Goal: Task Accomplishment & Management: Complete application form

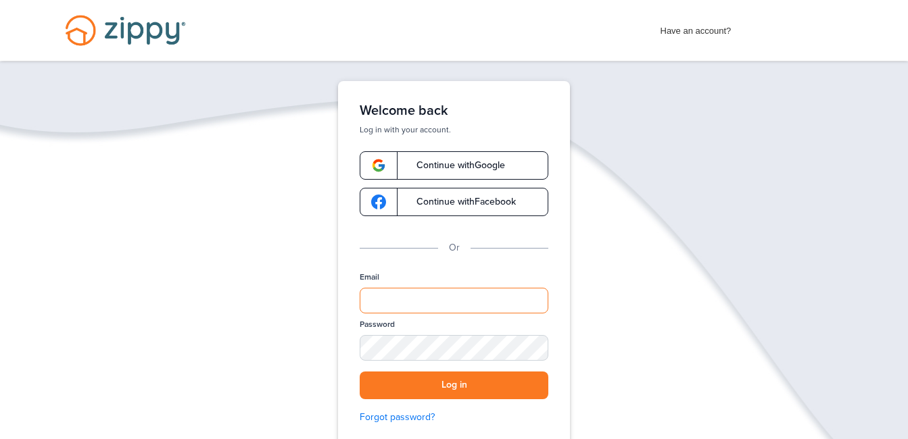
click at [464, 299] on input "Email" at bounding box center [454, 301] width 189 height 26
type input "*"
type input "**********"
click at [525, 356] on div "SHOW" at bounding box center [531, 349] width 30 height 13
drag, startPoint x: 524, startPoint y: 356, endPoint x: 501, endPoint y: 385, distance: 37.1
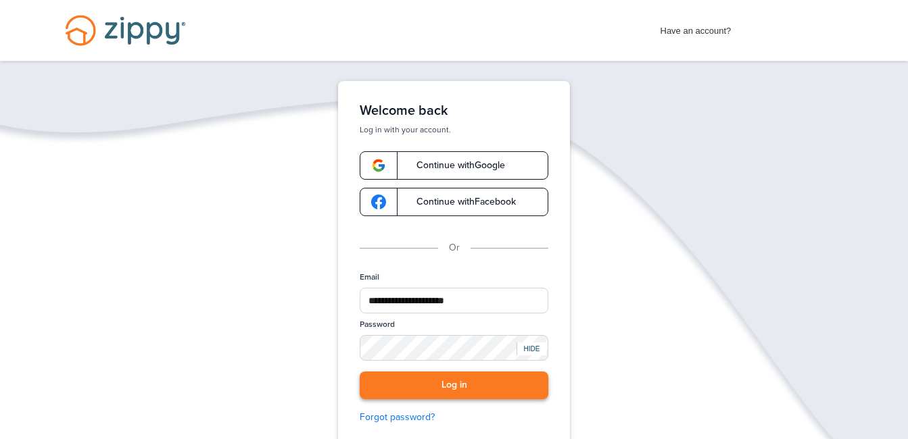
click at [501, 385] on div "**********" at bounding box center [454, 354] width 189 height 164
click at [451, 382] on button "Log in" at bounding box center [454, 386] width 189 height 28
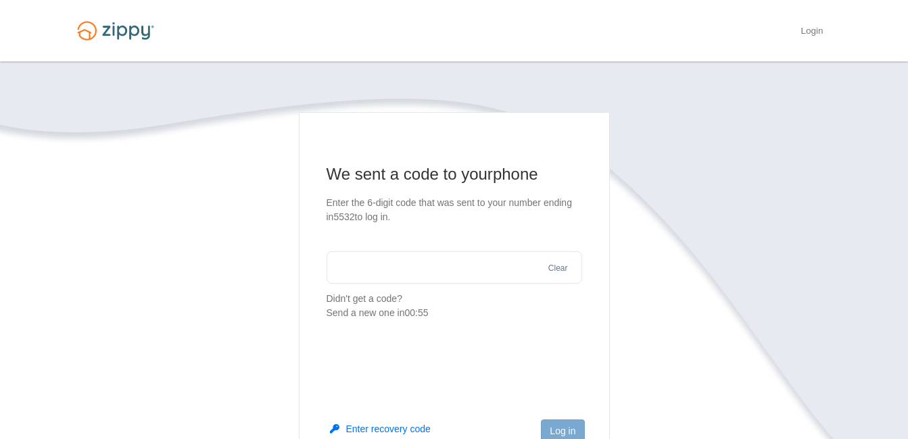
click at [370, 264] on input "text" at bounding box center [453, 267] width 255 height 32
type input "******"
click at [559, 427] on button "Log in" at bounding box center [562, 431] width 43 height 23
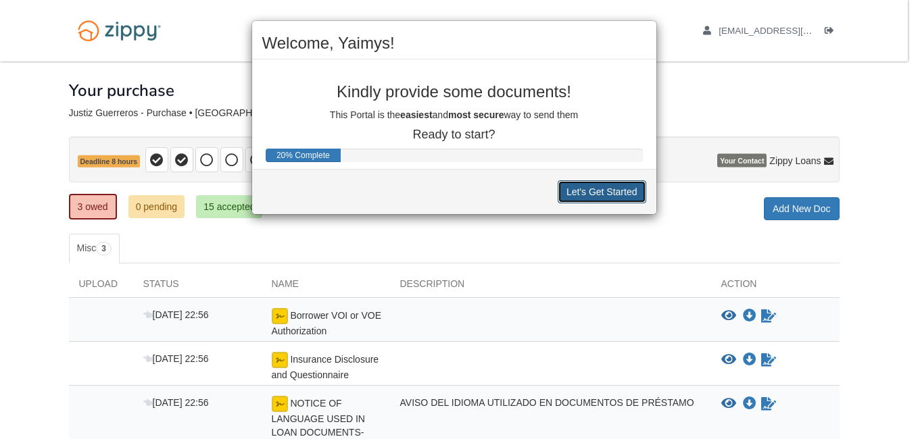
click at [625, 192] on button "Let's Get Started" at bounding box center [602, 191] width 89 height 23
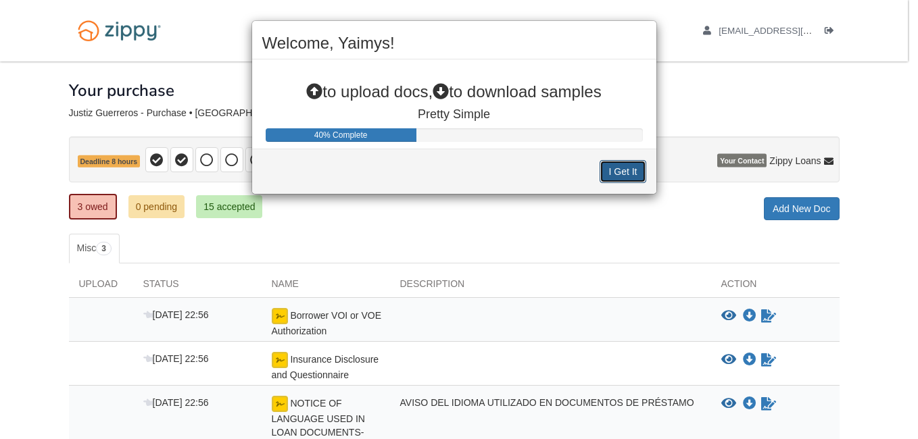
click at [627, 170] on button "I Get It" at bounding box center [623, 171] width 46 height 23
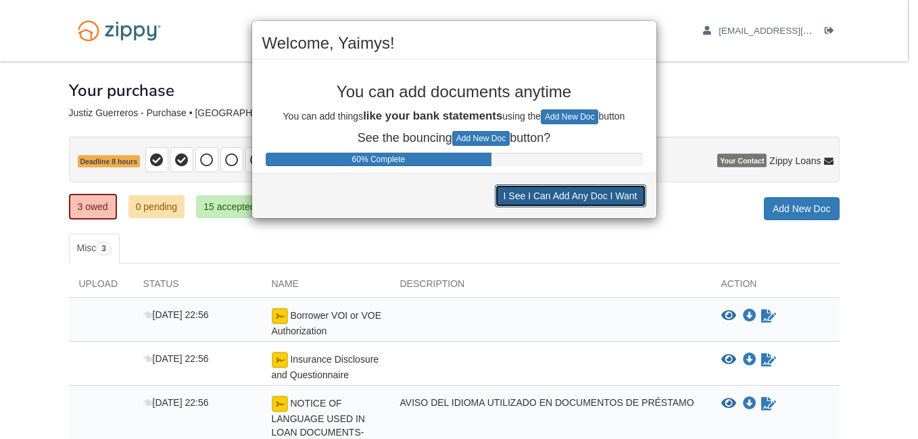
click at [616, 192] on button "I See I Can Add Any Doc I Want" at bounding box center [570, 196] width 151 height 23
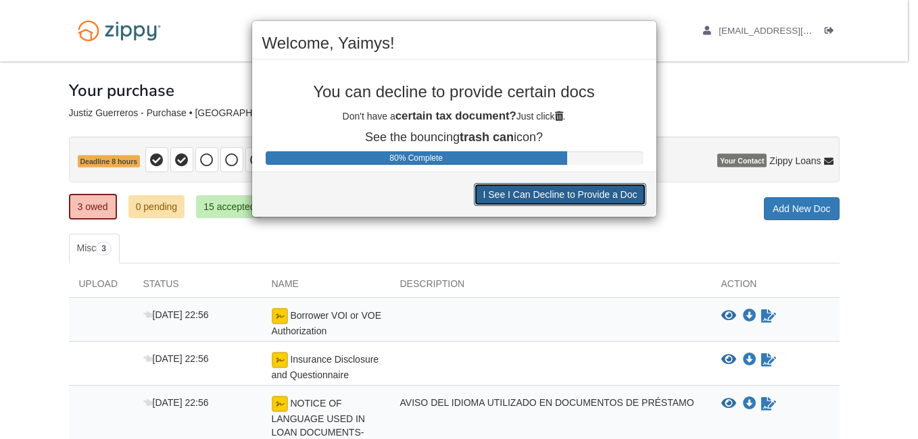
click at [616, 193] on button "I See I Can Decline to Provide a Doc" at bounding box center [560, 194] width 172 height 23
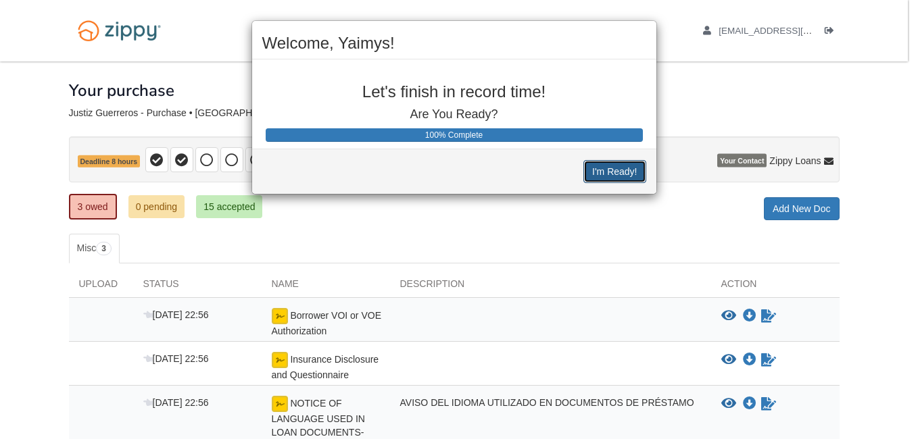
click at [619, 174] on button "I'm Ready!" at bounding box center [614, 171] width 62 height 23
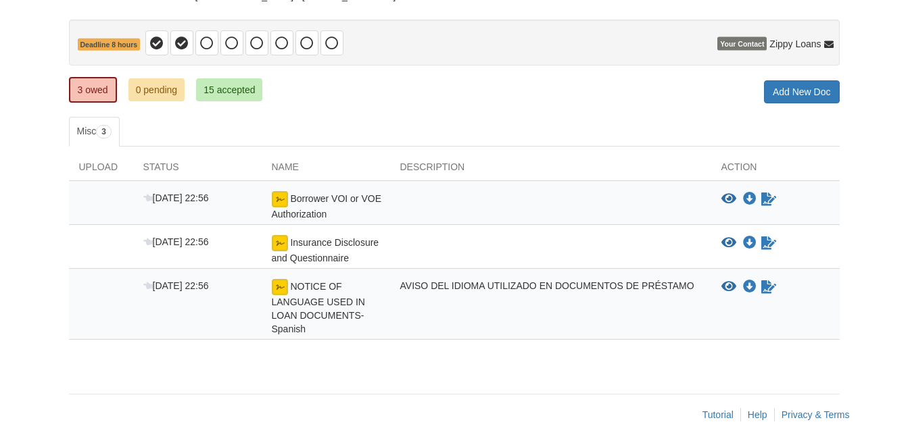
scroll to position [126, 0]
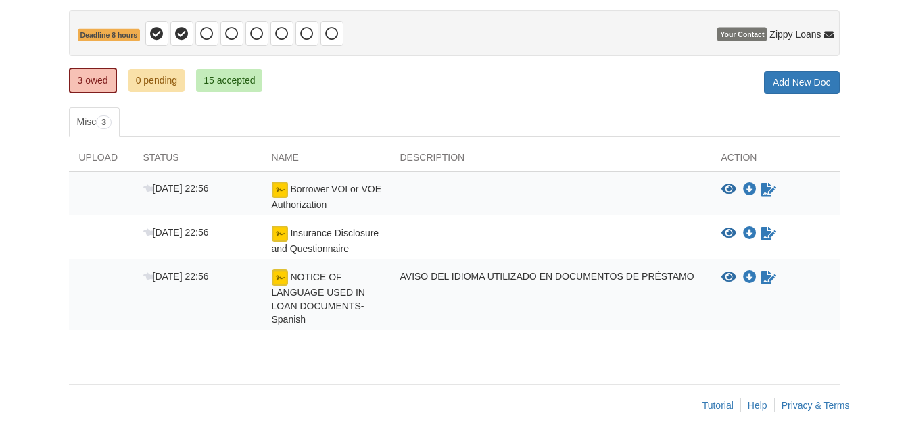
click at [568, 183] on div at bounding box center [550, 197] width 321 height 30
drag, startPoint x: 568, startPoint y: 183, endPoint x: 727, endPoint y: 187, distance: 159.6
click at [727, 187] on icon "View Borrower VOI or VOE Authorization" at bounding box center [728, 190] width 15 height 14
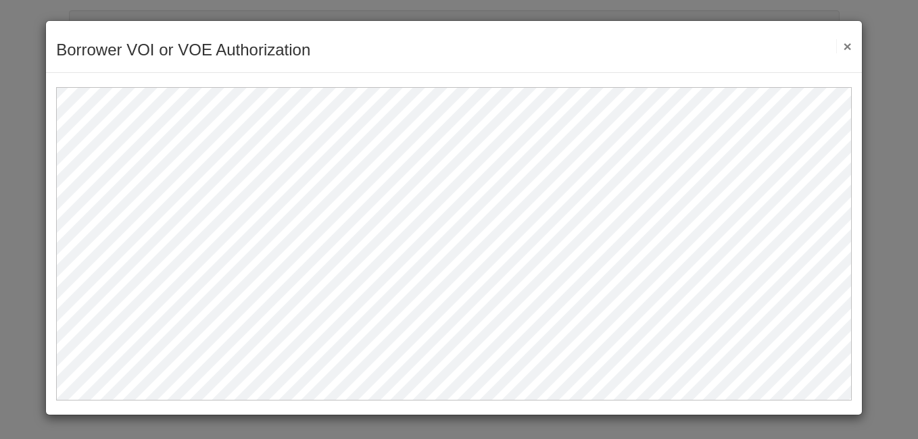
click at [848, 41] on button "×" at bounding box center [844, 46] width 16 height 14
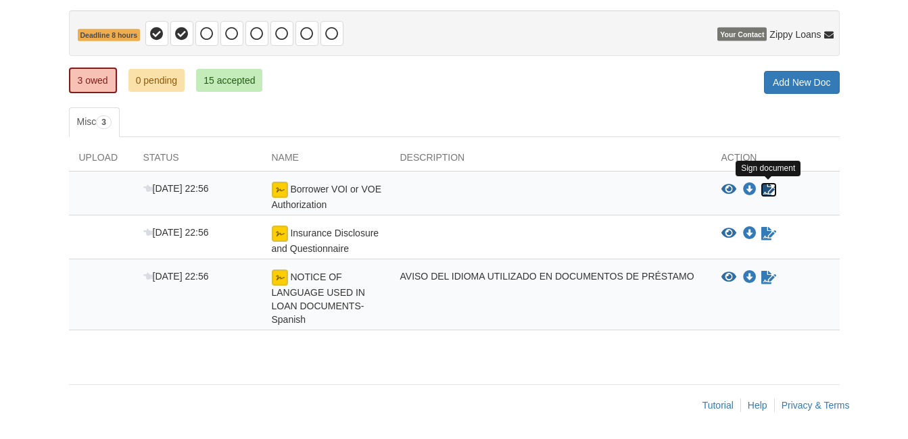
click at [765, 190] on icon "Sign Form" at bounding box center [768, 190] width 15 height 14
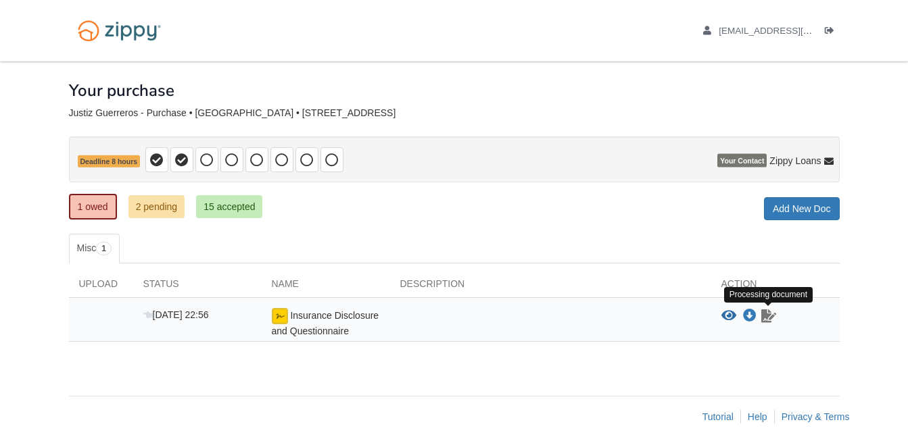
click at [767, 318] on icon "Waiting for your co-borrower to e-sign" at bounding box center [768, 317] width 15 height 14
click at [729, 313] on icon "View Insurance Disclosure and Questionnaire" at bounding box center [728, 317] width 15 height 14
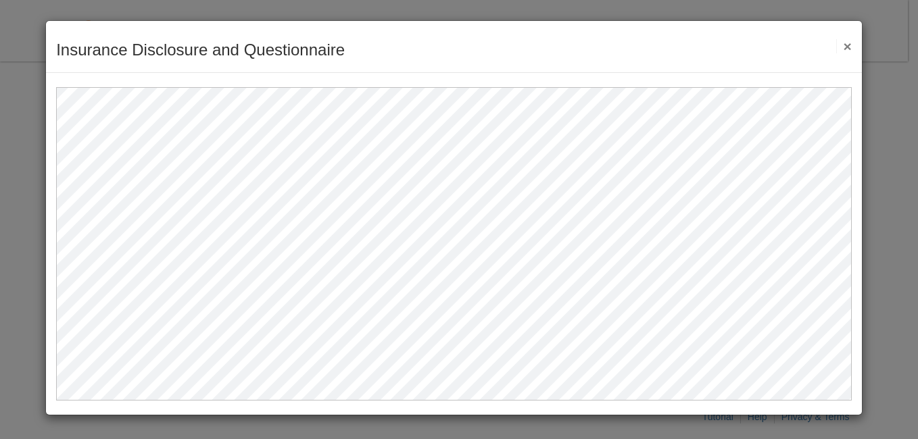
click at [847, 47] on button "×" at bounding box center [844, 46] width 16 height 14
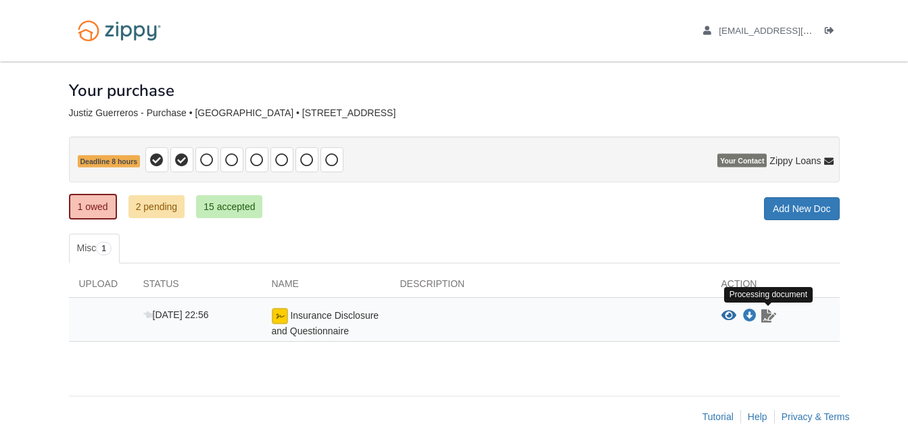
click at [770, 318] on icon "Waiting for your co-borrower to e-sign" at bounding box center [768, 317] width 15 height 14
click at [390, 325] on div at bounding box center [550, 323] width 321 height 30
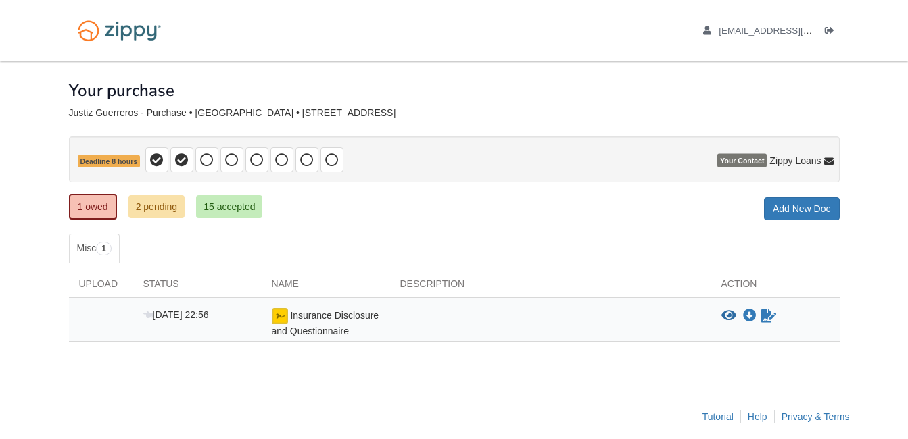
drag, startPoint x: 390, startPoint y: 325, endPoint x: 437, endPoint y: 316, distance: 48.3
click at [437, 316] on div at bounding box center [550, 323] width 321 height 30
click at [93, 204] on link "1 owed" at bounding box center [93, 207] width 48 height 26
